Goal: Transaction & Acquisition: Purchase product/service

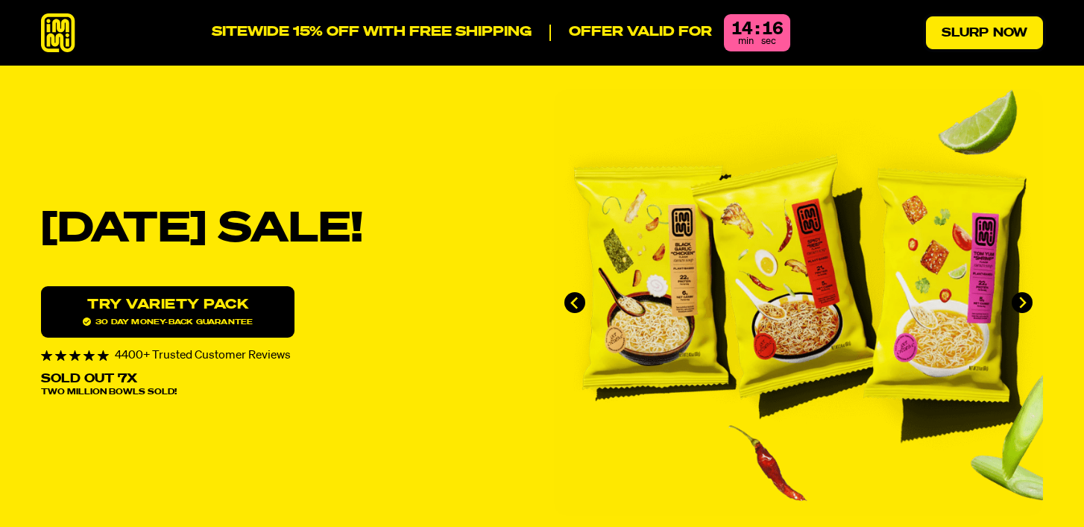
click at [1017, 31] on link "Slurp Now" at bounding box center [984, 32] width 117 height 33
click at [54, 27] on icon at bounding box center [58, 33] width 34 height 40
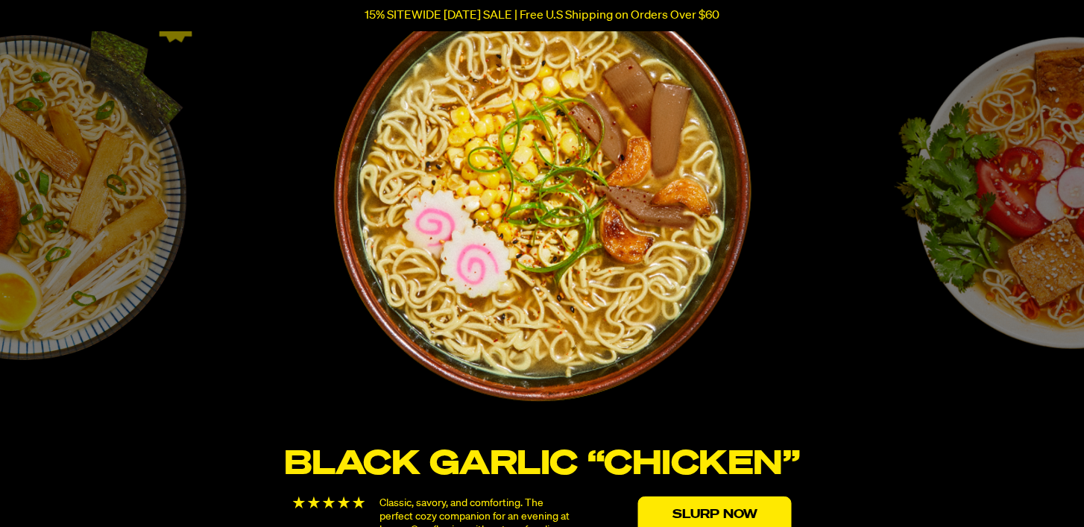
scroll to position [2536, 0]
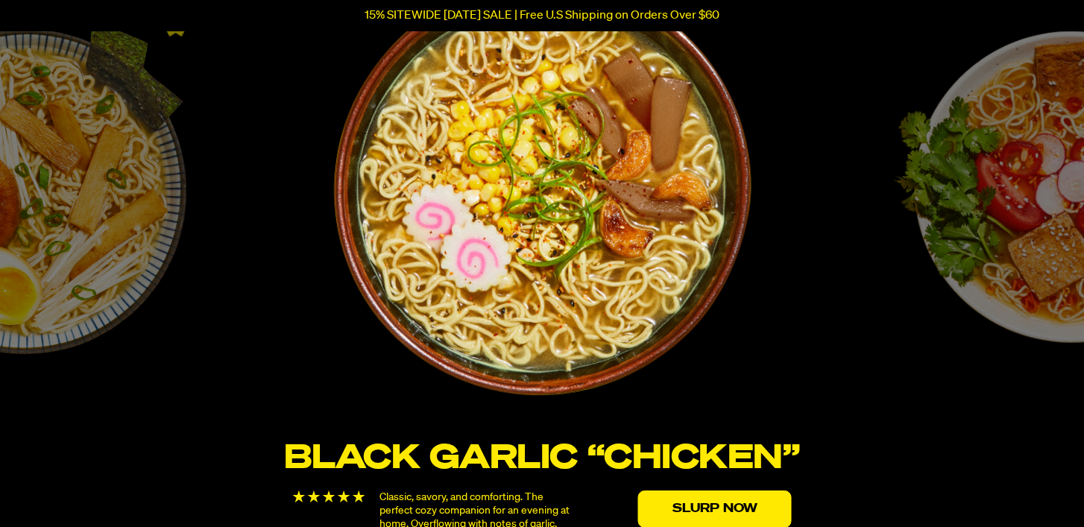
click at [599, 258] on img "1 / 6" at bounding box center [541, 187] width 419 height 419
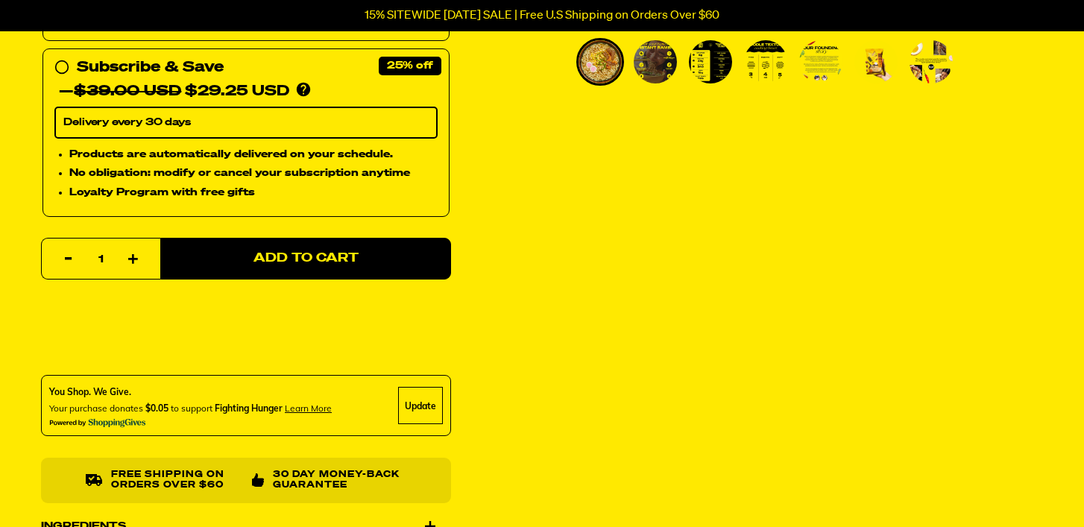
scroll to position [541, 0]
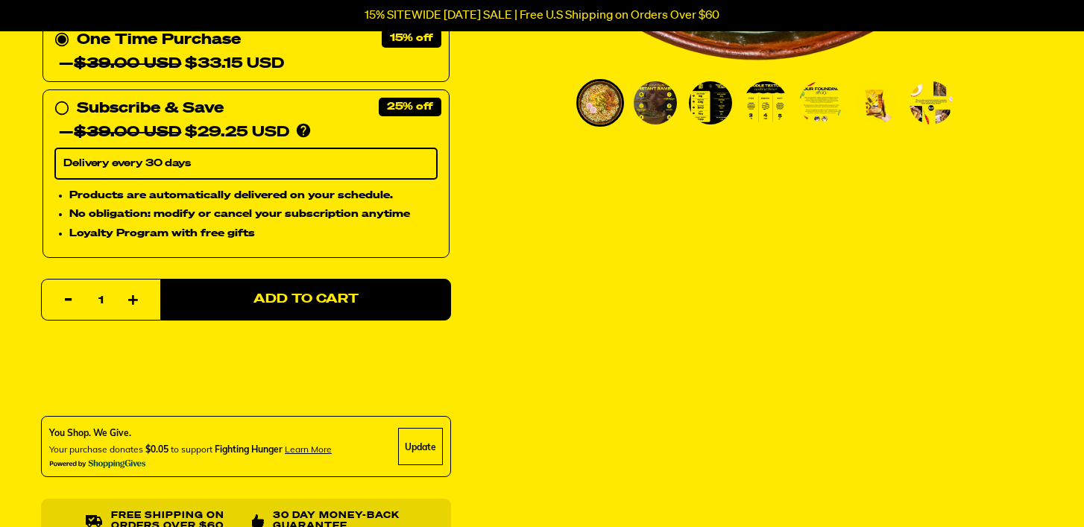
click at [714, 95] on img "Go to slide 3" at bounding box center [710, 102] width 43 height 43
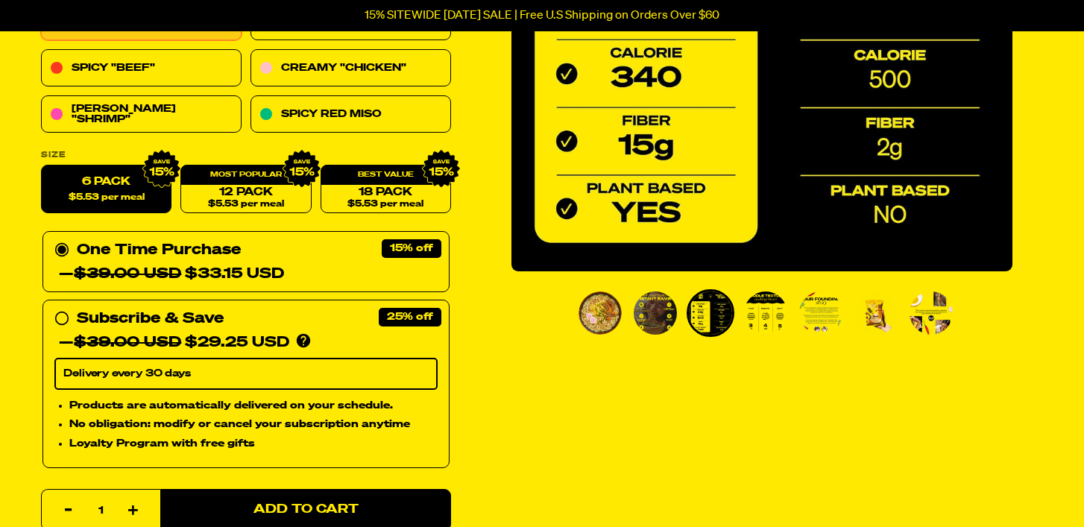
scroll to position [326, 0]
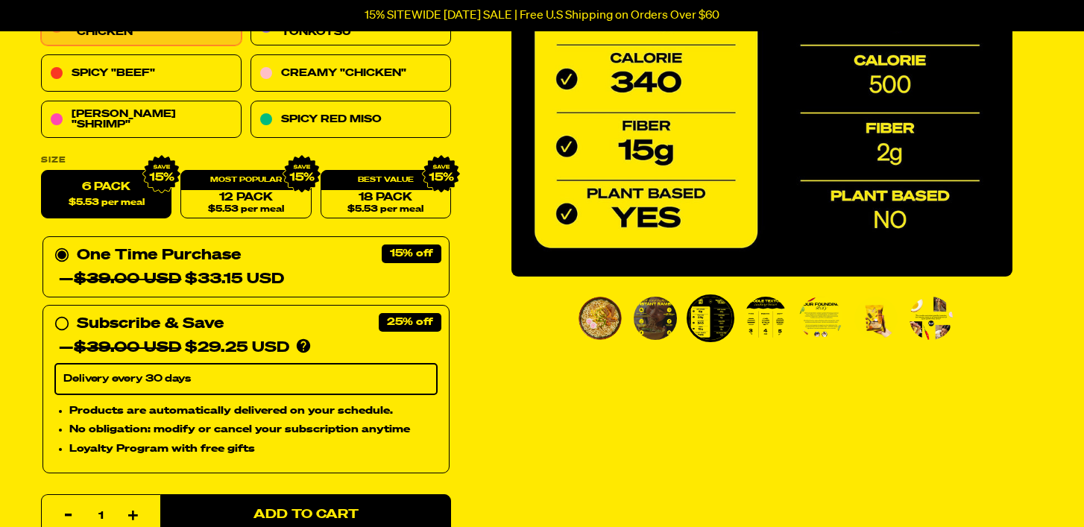
click at [651, 324] on img "Go to slide 2" at bounding box center [655, 318] width 43 height 43
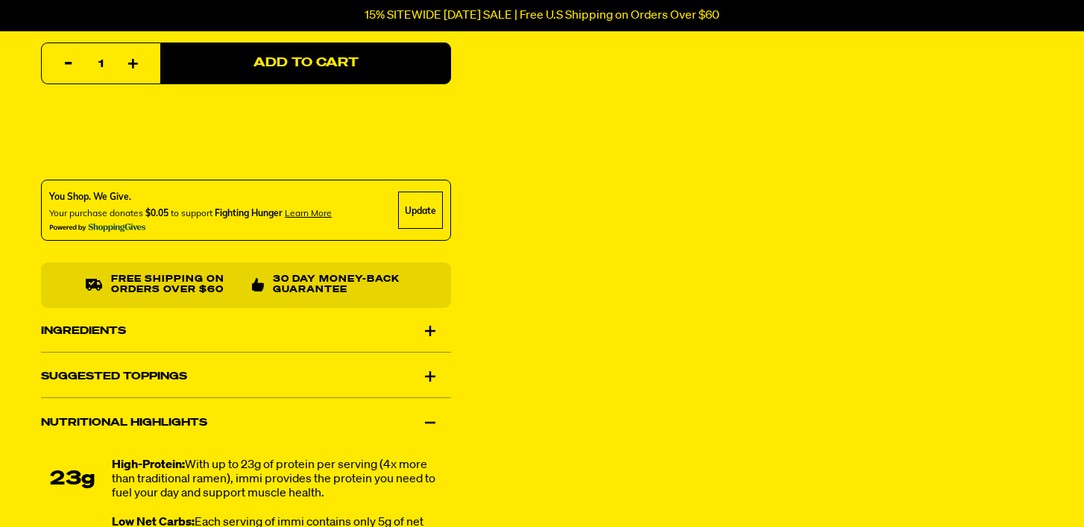
scroll to position [812, 0]
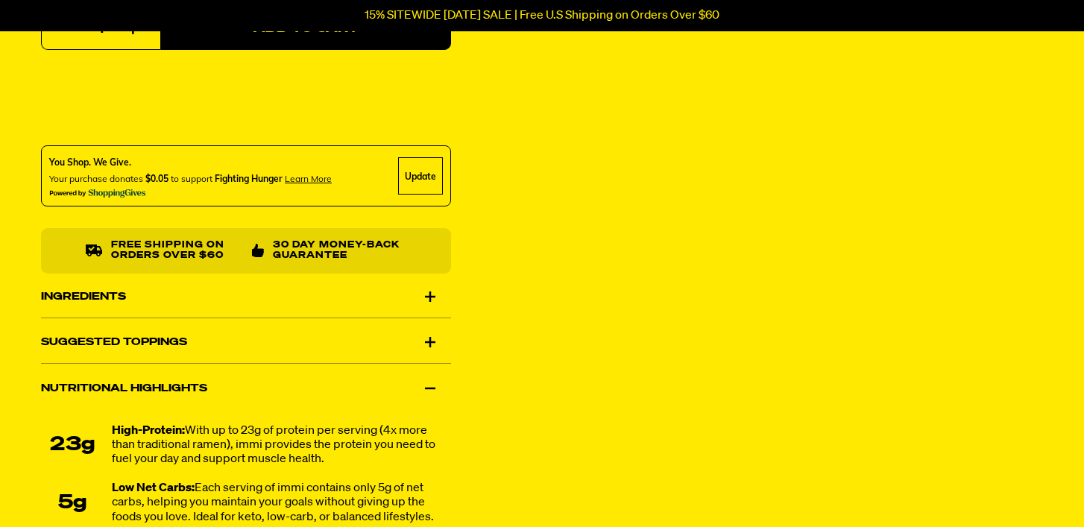
click at [434, 389] on div "Nutritional Highlights" at bounding box center [246, 389] width 410 height 42
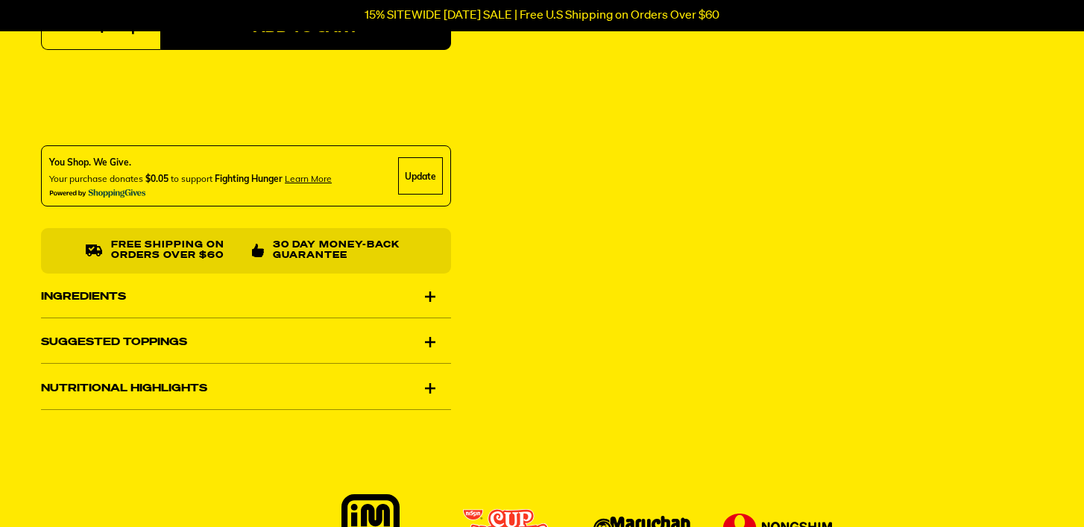
click at [434, 389] on div "Nutritional Highlights" at bounding box center [246, 389] width 410 height 42
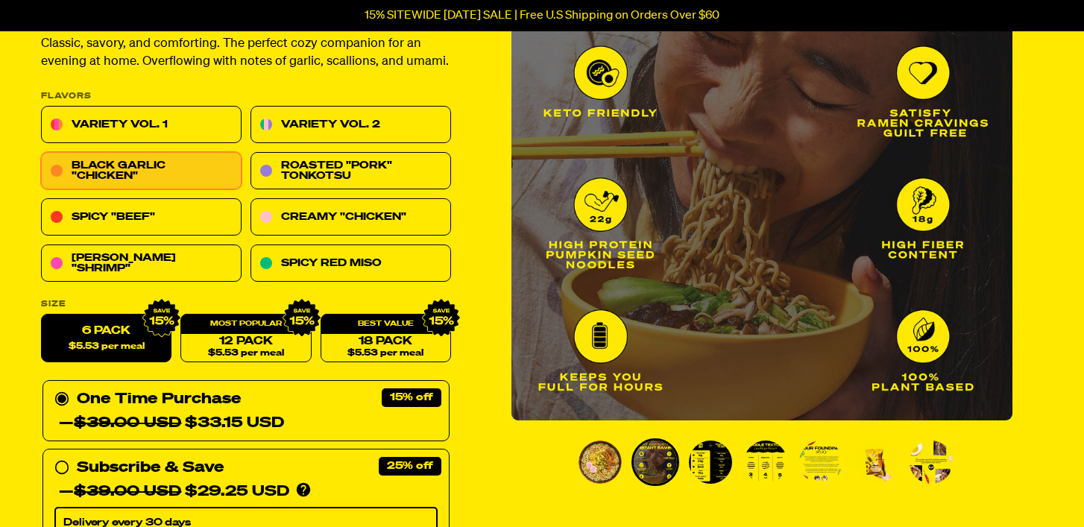
scroll to position [326, 0]
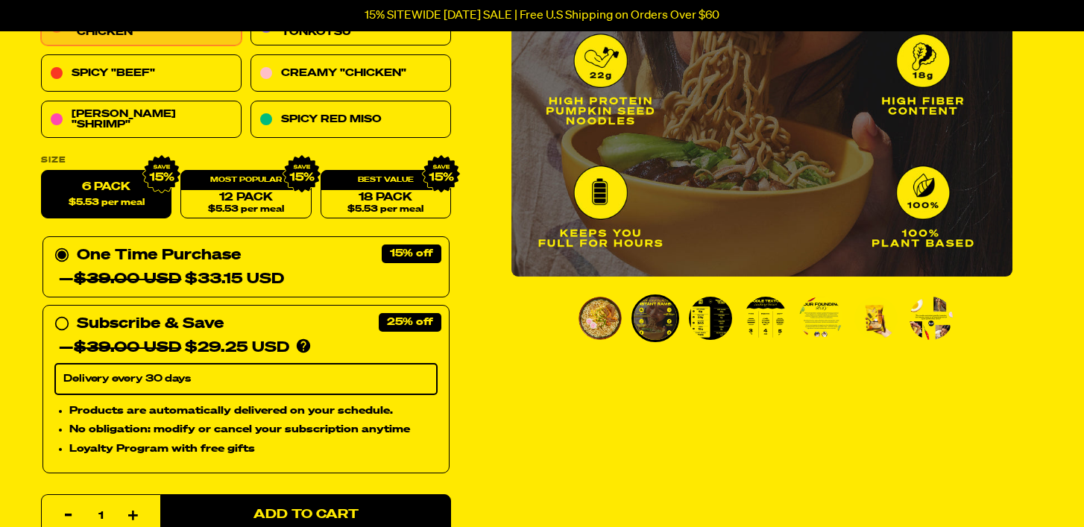
click at [646, 317] on img "Go to slide 2" at bounding box center [655, 318] width 43 height 43
click at [720, 314] on img "Go to slide 3" at bounding box center [710, 318] width 43 height 43
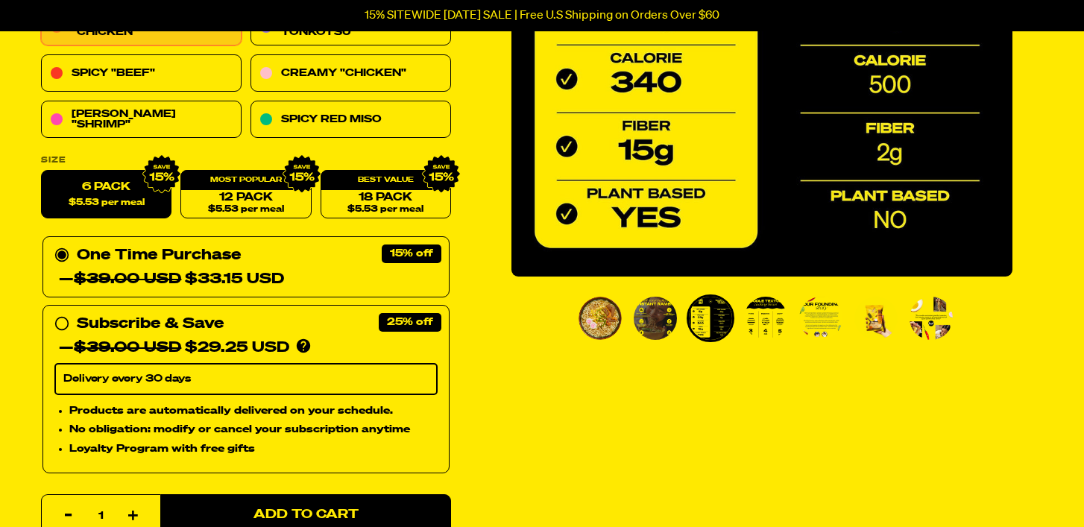
click at [773, 311] on img "Go to slide 4" at bounding box center [765, 318] width 43 height 43
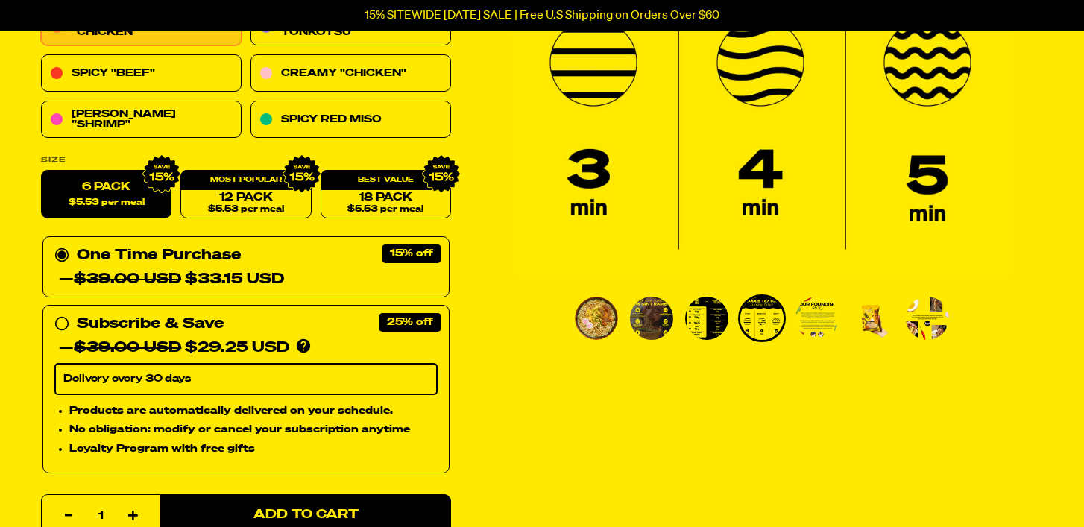
click at [846, 310] on ul "PDP main carousel thumbnails" at bounding box center [766, 318] width 386 height 48
click at [822, 310] on img "Go to slide 5" at bounding box center [816, 318] width 43 height 43
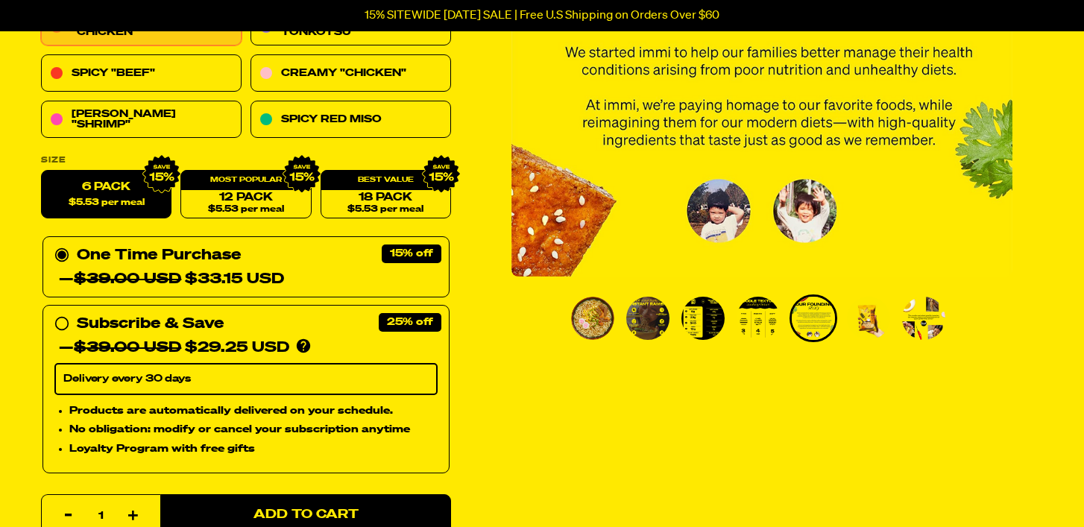
click at [863, 322] on img "Go to slide 6" at bounding box center [868, 318] width 43 height 43
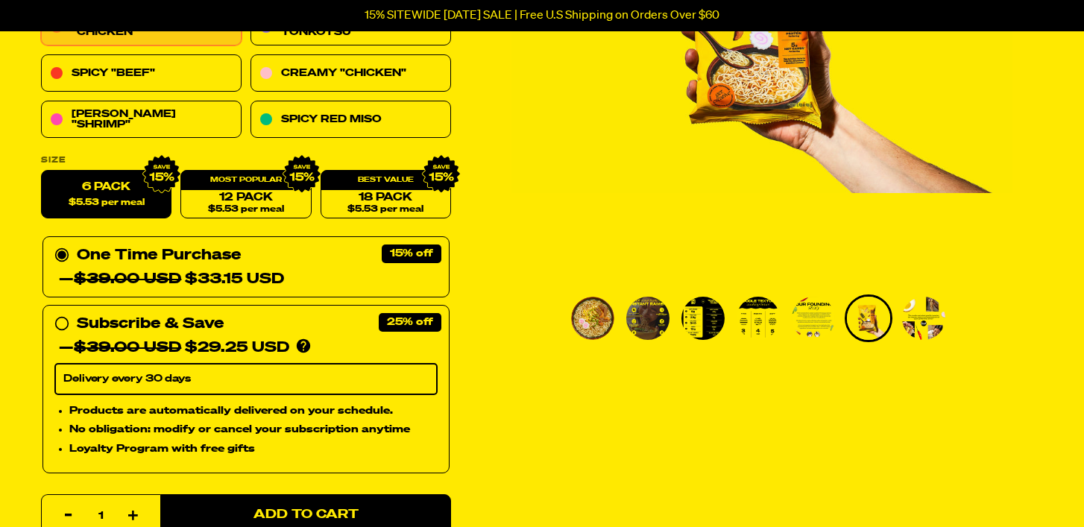
click at [912, 319] on img "Go to slide 7" at bounding box center [923, 318] width 43 height 43
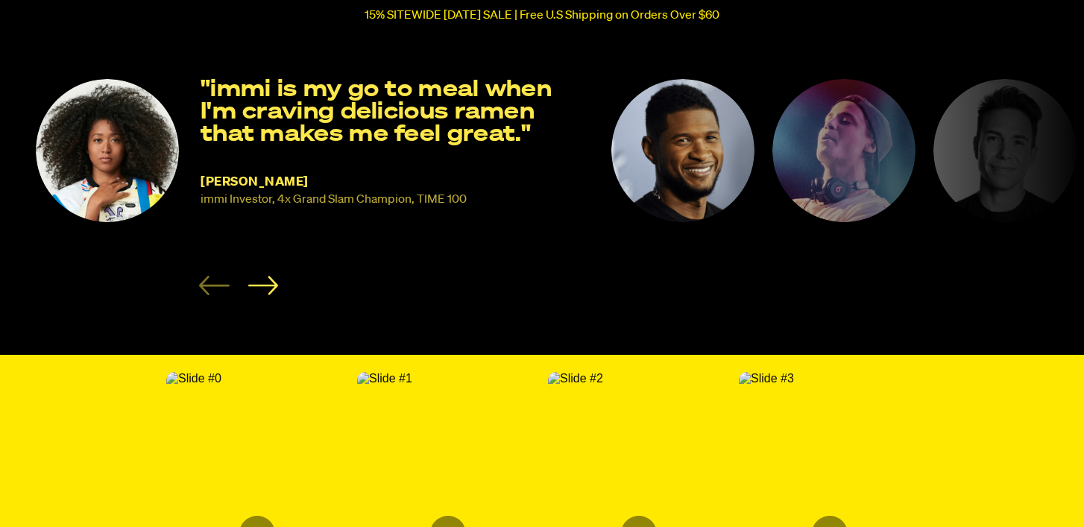
scroll to position [2237, 0]
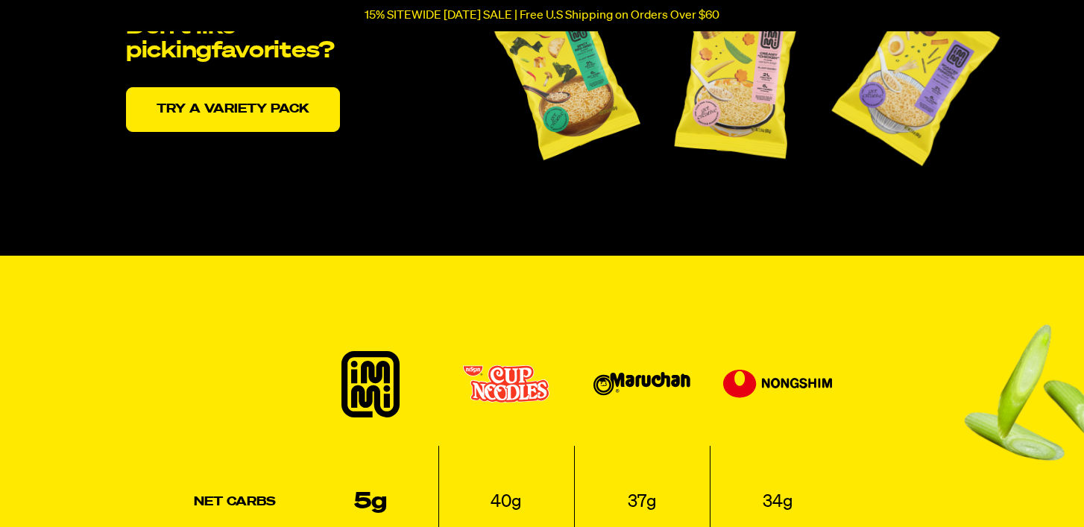
scroll to position [3162, 0]
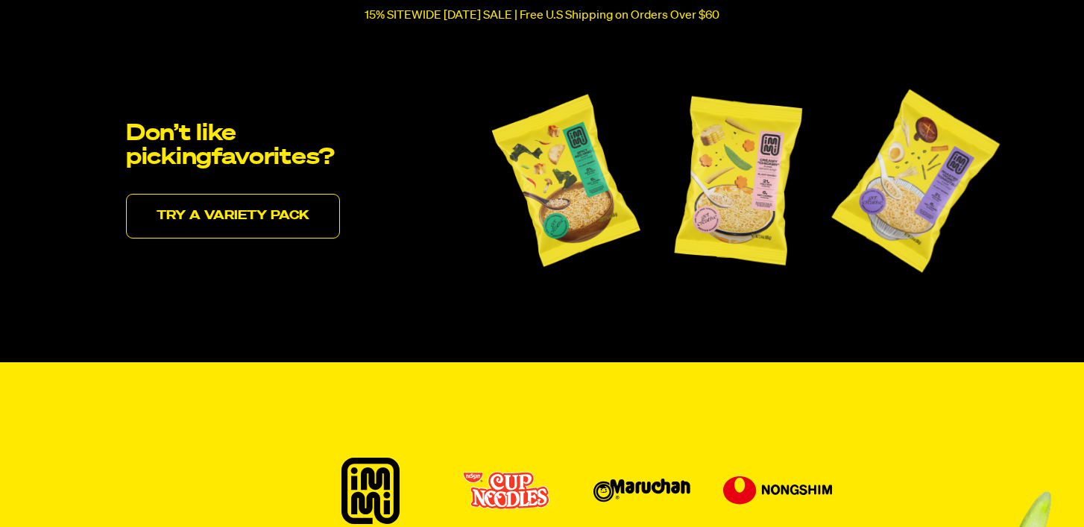
click at [273, 229] on link "Try a variety pack" at bounding box center [233, 216] width 214 height 45
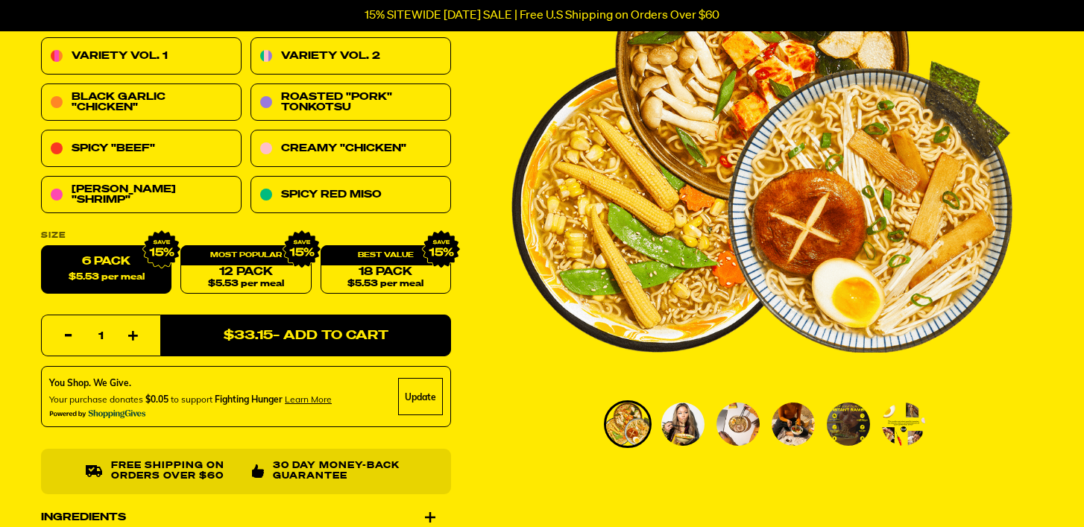
scroll to position [221, 0]
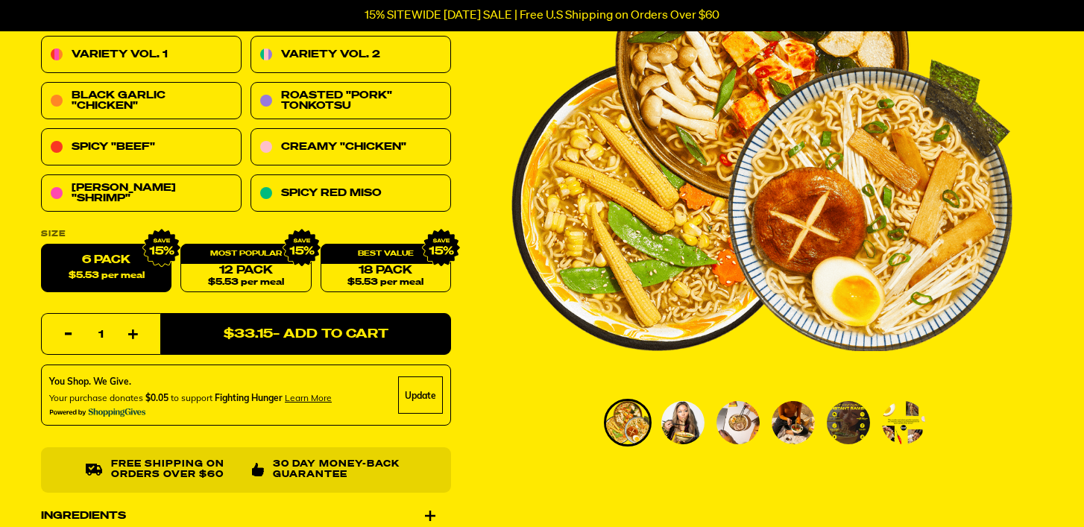
select select "subscription frequency"
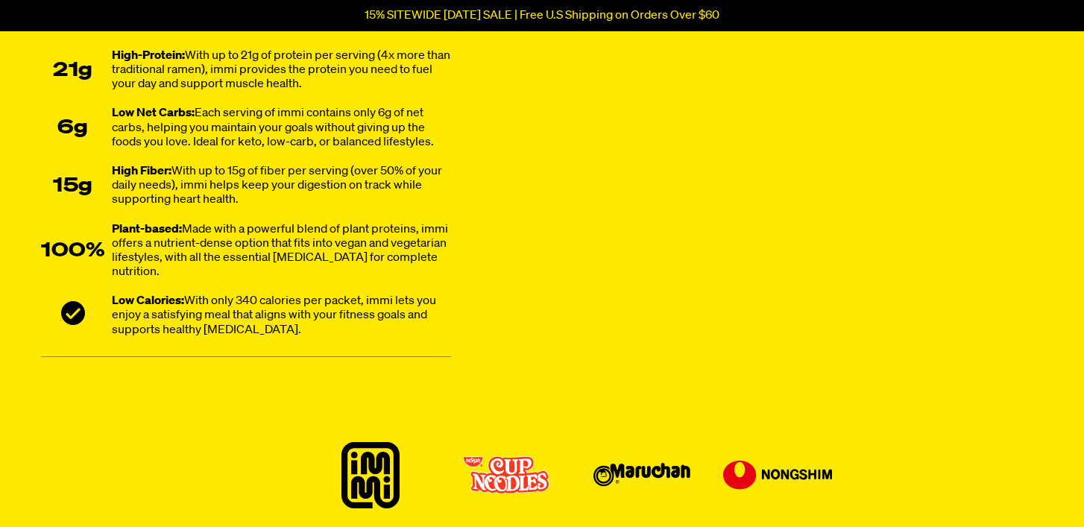
scroll to position [345, 0]
